Goal: Task Accomplishment & Management: Manage account settings

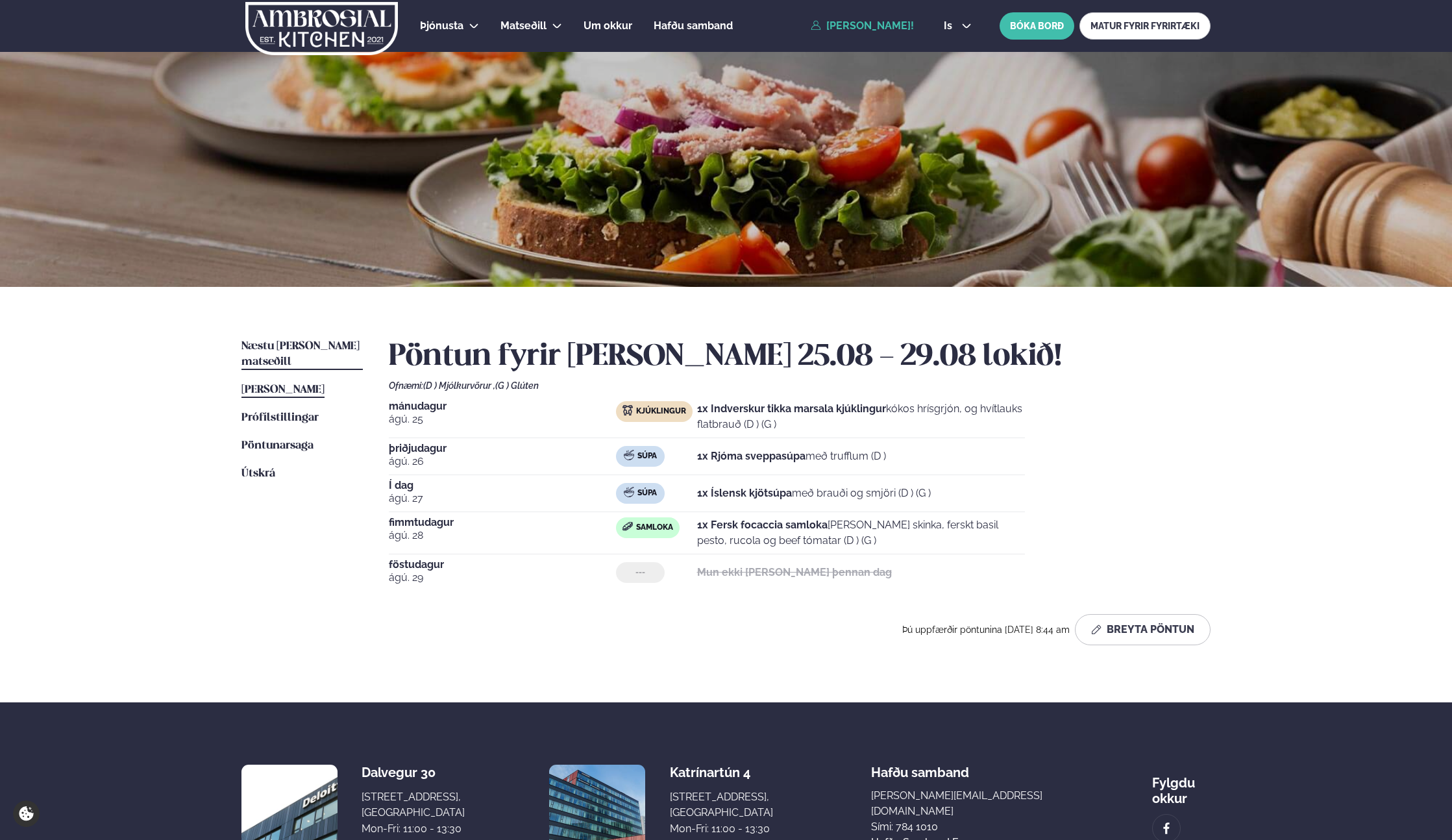
click at [296, 348] on span "Næstu [PERSON_NAME] matseðill" at bounding box center [301, 355] width 118 height 27
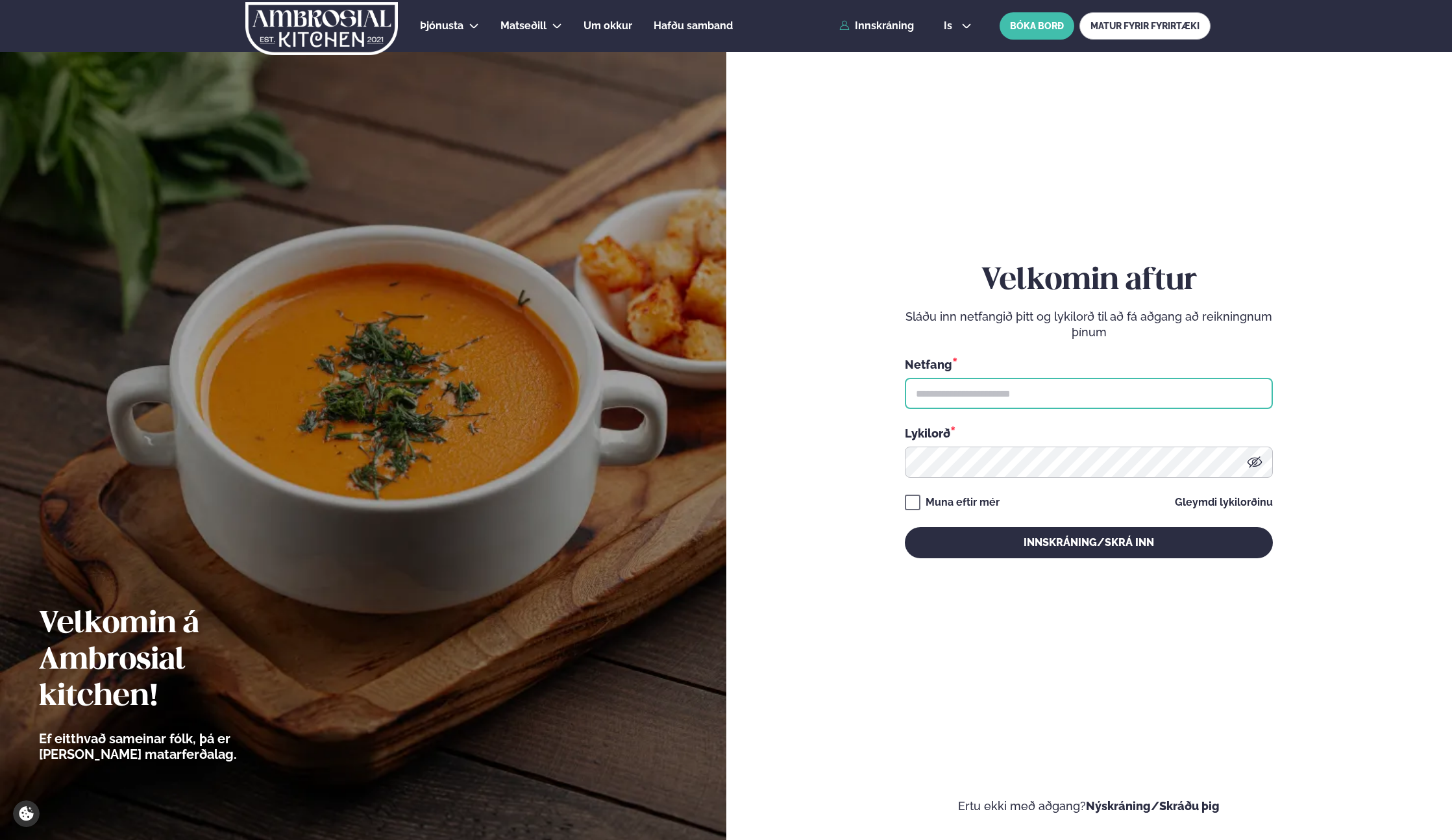
click at [993, 398] on input "text" at bounding box center [1089, 393] width 368 height 31
type input "**********"
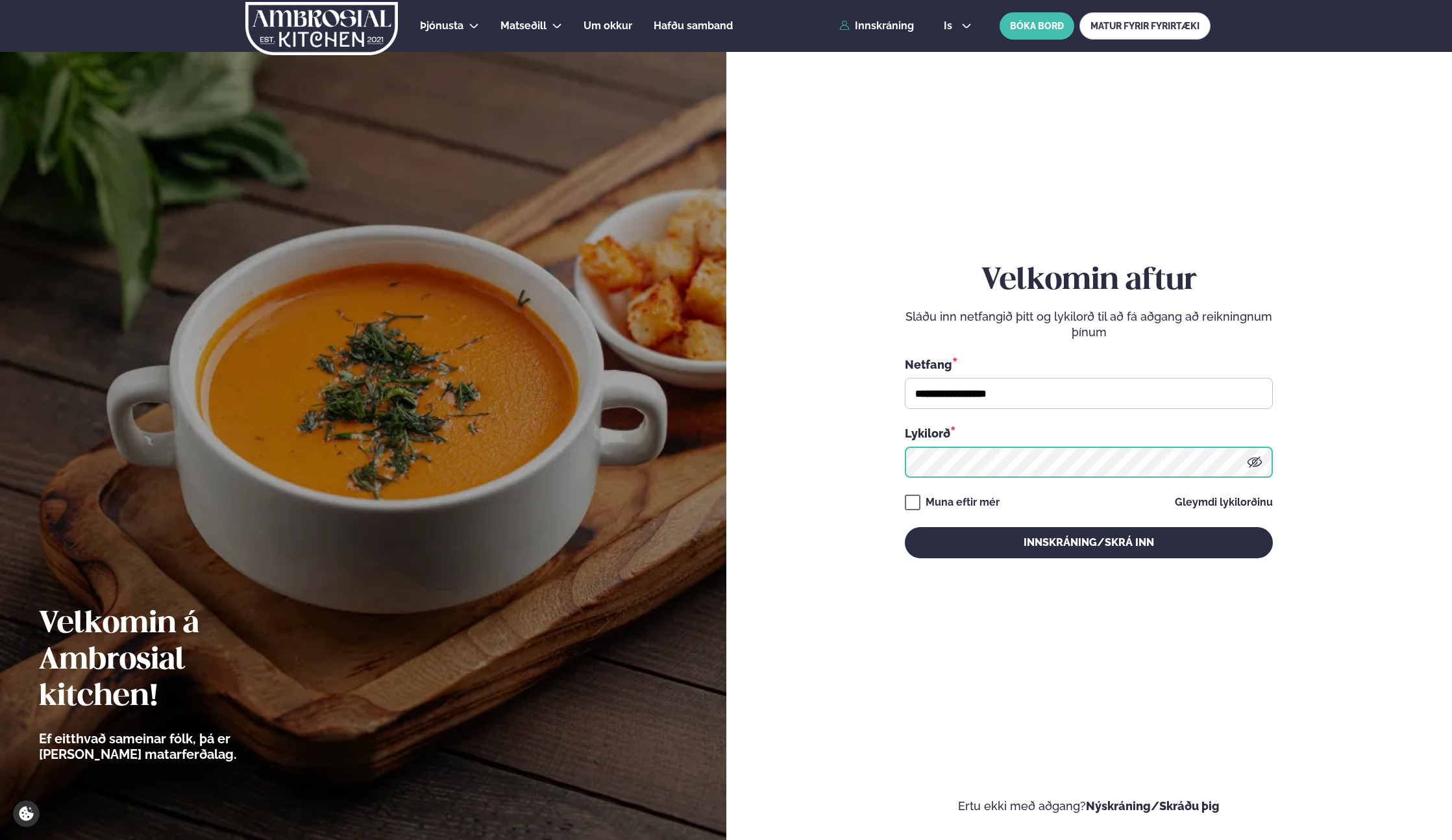
click at [905, 527] on button "Innskráning/Skrá inn" at bounding box center [1089, 542] width 368 height 31
